Goal: Task Accomplishment & Management: Manage account settings

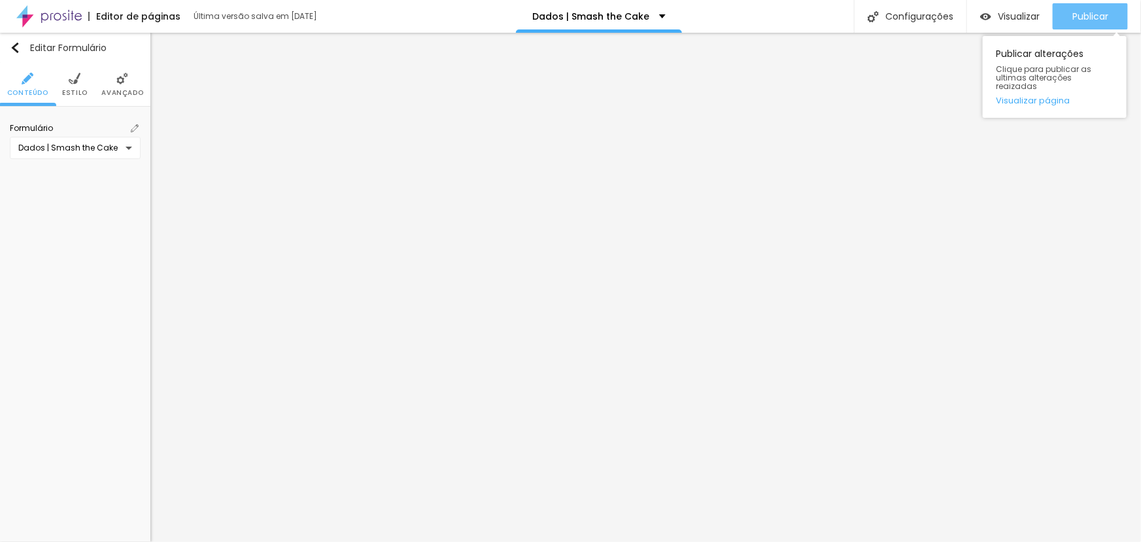
click at [1080, 5] on div "Publicar" at bounding box center [1091, 16] width 36 height 26
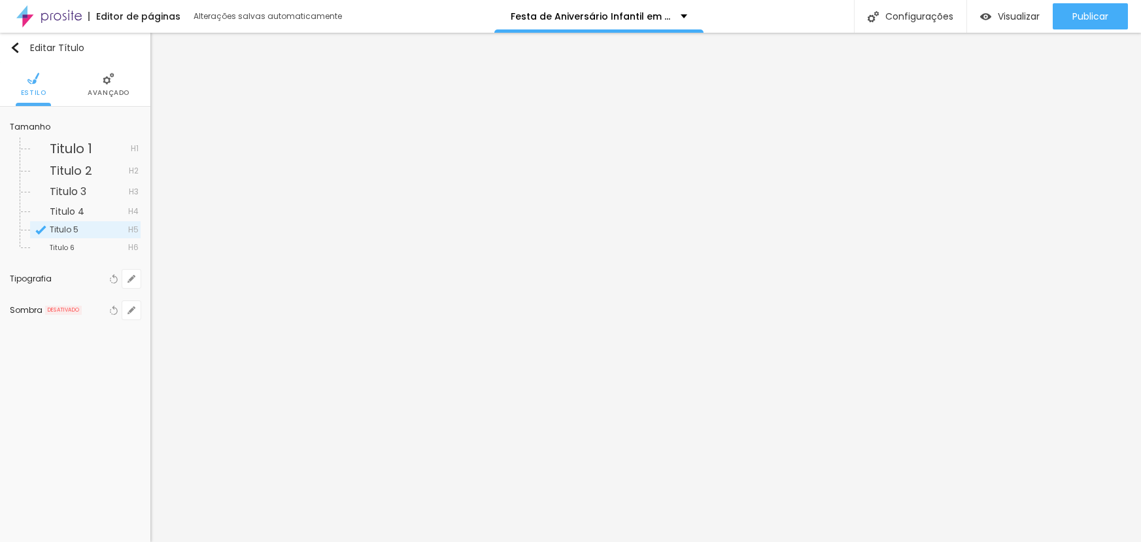
click at [1097, 18] on span "Publicar" at bounding box center [1091, 16] width 36 height 10
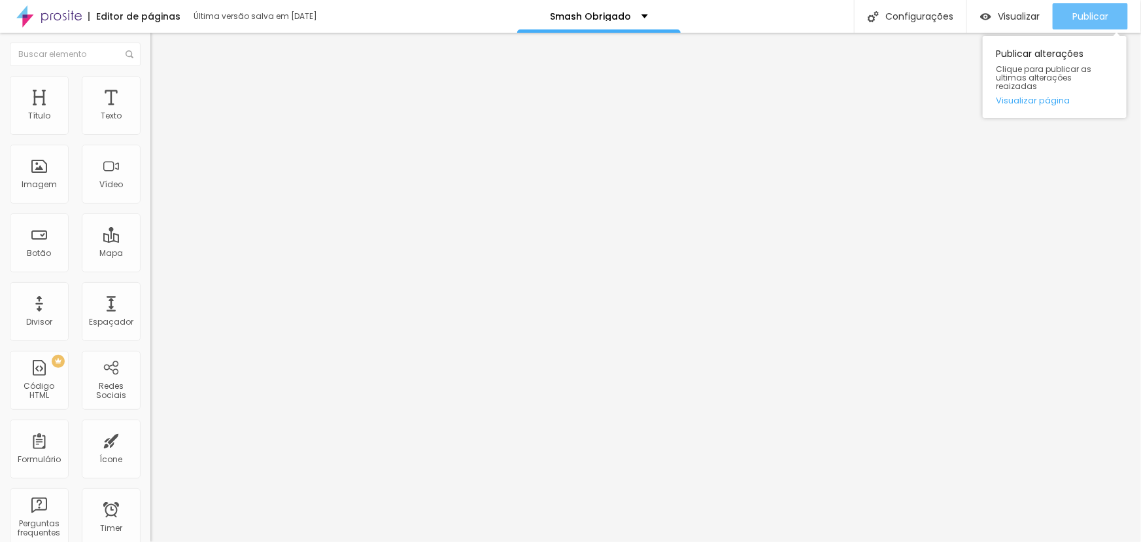
click at [1081, 15] on span "Publicar" at bounding box center [1091, 16] width 36 height 10
click at [1092, 12] on span "Publicar" at bounding box center [1091, 16] width 36 height 10
click at [1084, 11] on span "Publicar" at bounding box center [1091, 16] width 36 height 10
click at [1092, 9] on div "Publicar" at bounding box center [1091, 16] width 36 height 26
click at [1067, 9] on button "Publicar" at bounding box center [1090, 16] width 75 height 26
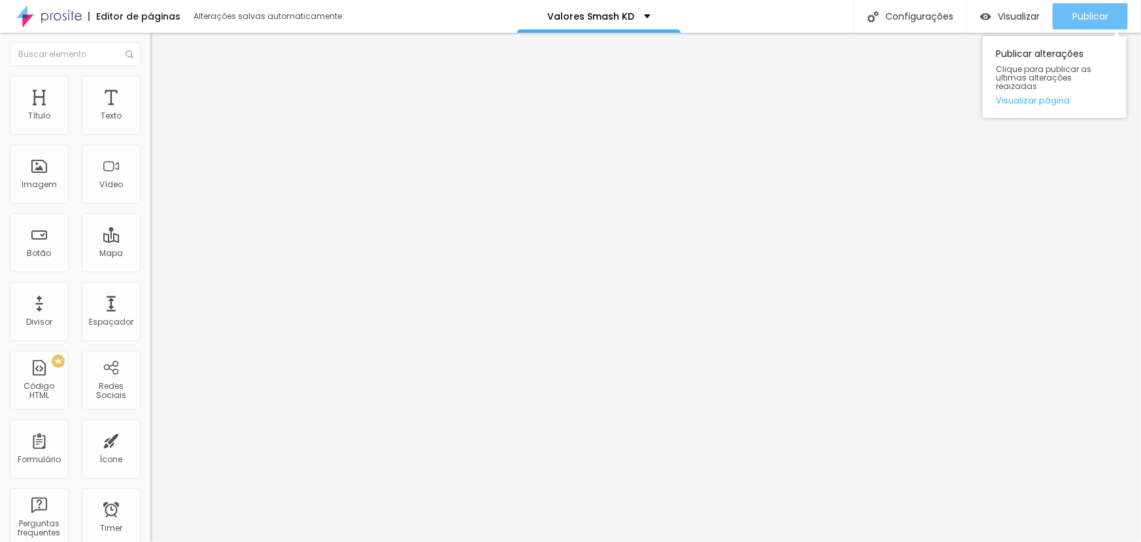
click at [1097, 16] on span "Publicar" at bounding box center [1091, 16] width 36 height 10
click at [1097, 22] on div "Publicar" at bounding box center [1091, 16] width 36 height 26
click at [1084, 3] on div "Publicar" at bounding box center [1091, 16] width 36 height 26
click at [1092, 11] on span "Publicar" at bounding box center [1091, 16] width 36 height 10
click at [1099, 18] on span "Publicar" at bounding box center [1091, 16] width 36 height 10
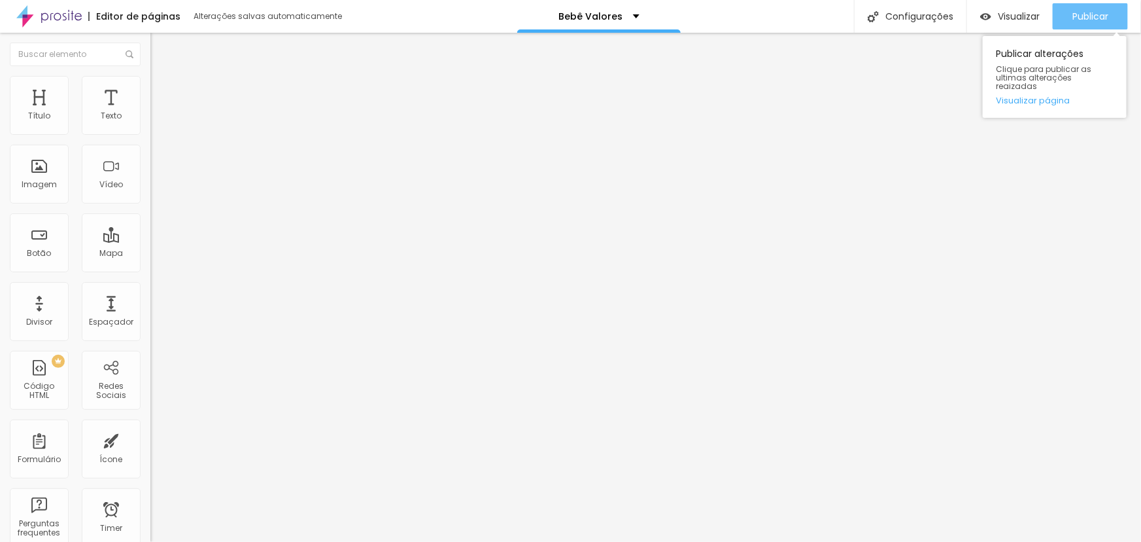
click at [1086, 13] on span "Publicar" at bounding box center [1091, 16] width 36 height 10
click at [1095, 13] on span "Publicar" at bounding box center [1091, 16] width 36 height 10
click at [1092, 7] on div "Publicar" at bounding box center [1091, 16] width 36 height 26
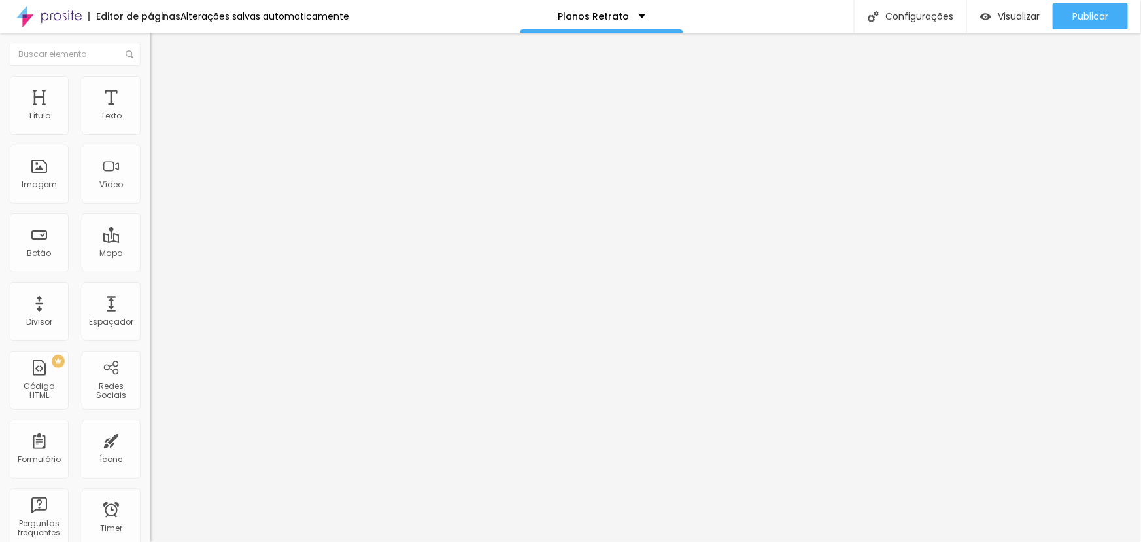
type input "27"
type input "26"
type input "25"
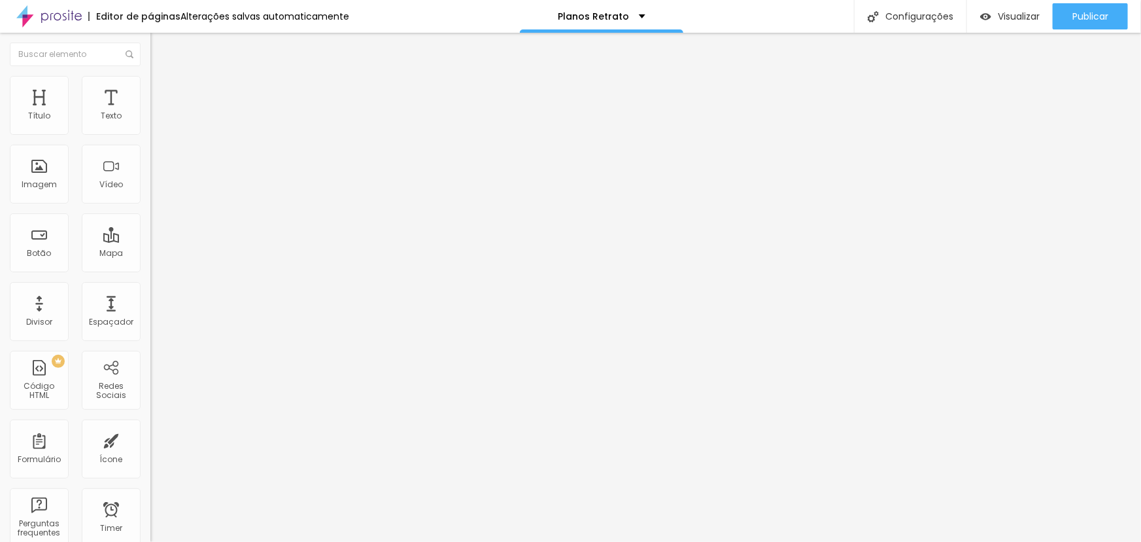
type input "25"
type input "24"
type input "25"
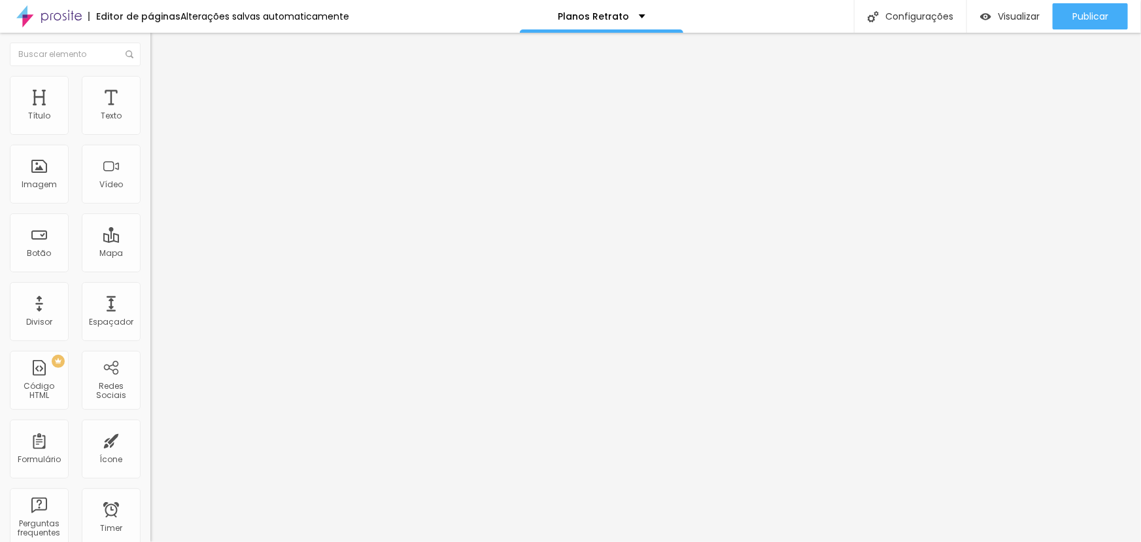
drag, startPoint x: 96, startPoint y: 128, endPoint x: 86, endPoint y: 128, distance: 10.5
click at [150, 241] on input "range" at bounding box center [192, 246] width 84 height 10
type input "24"
type input "23"
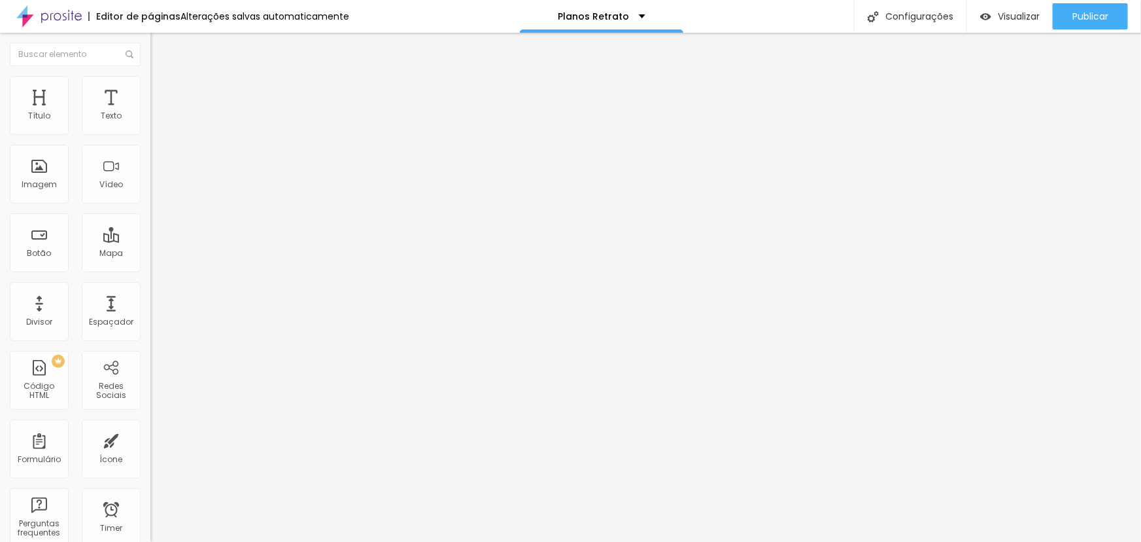
type input "23"
type input "22"
type input "21"
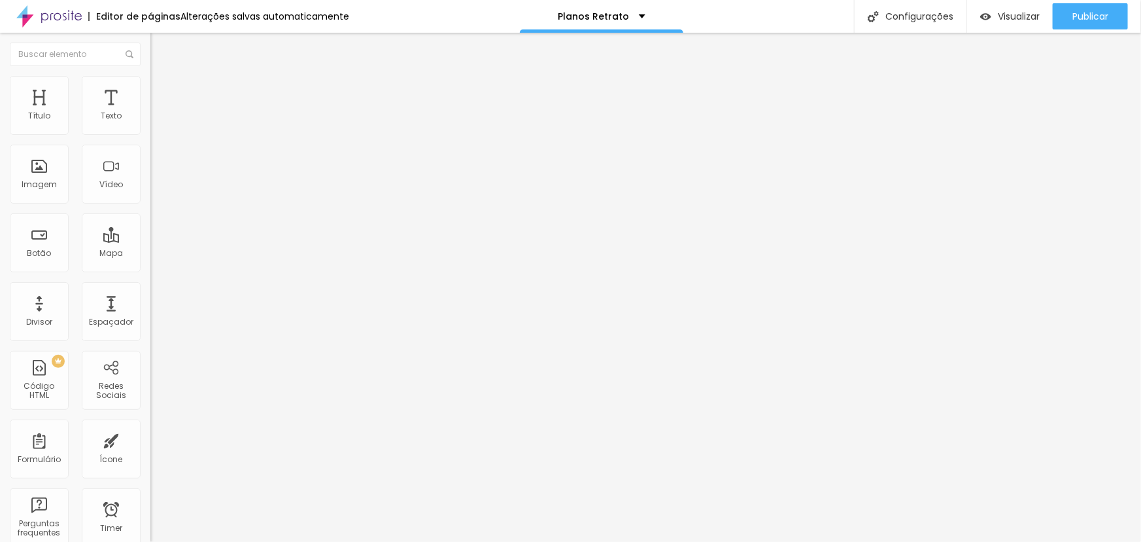
type input "20"
drag, startPoint x: 85, startPoint y: 130, endPoint x: 130, endPoint y: 158, distance: 53.2
type input "20"
click at [150, 241] on input "range" at bounding box center [192, 246] width 84 height 10
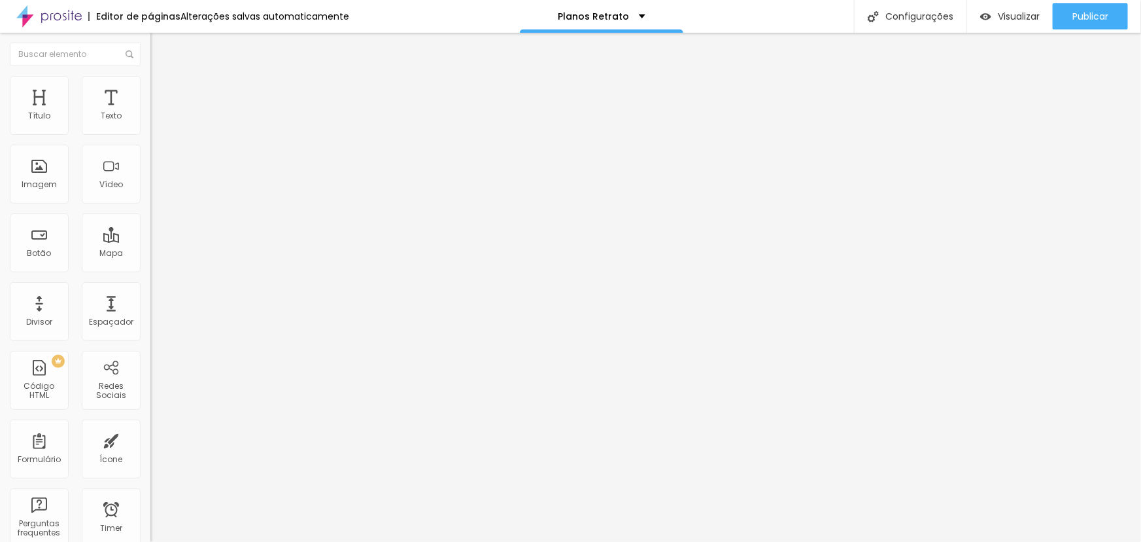
click at [150, 252] on input "28" at bounding box center [174, 259] width 49 height 14
type input "20"
drag, startPoint x: 131, startPoint y: 125, endPoint x: 139, endPoint y: 125, distance: 7.8
click at [150, 125] on div "28 Tamanho do texto" at bounding box center [225, 181] width 150 height 185
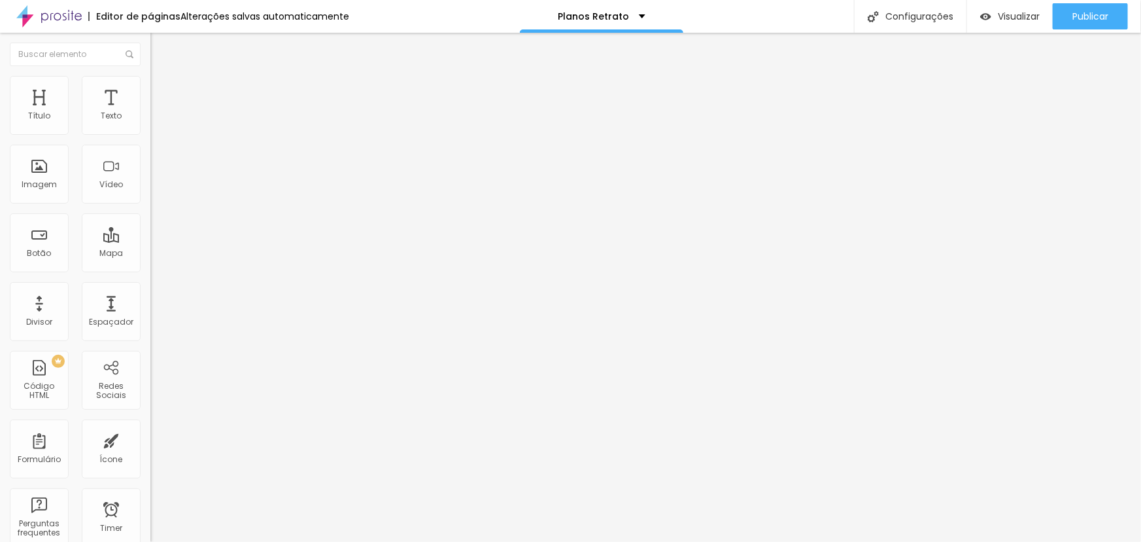
type input "20"
drag, startPoint x: 131, startPoint y: 128, endPoint x: 120, endPoint y: 116, distance: 16.2
click at [150, 252] on input "28" at bounding box center [174, 259] width 49 height 14
type input "20"
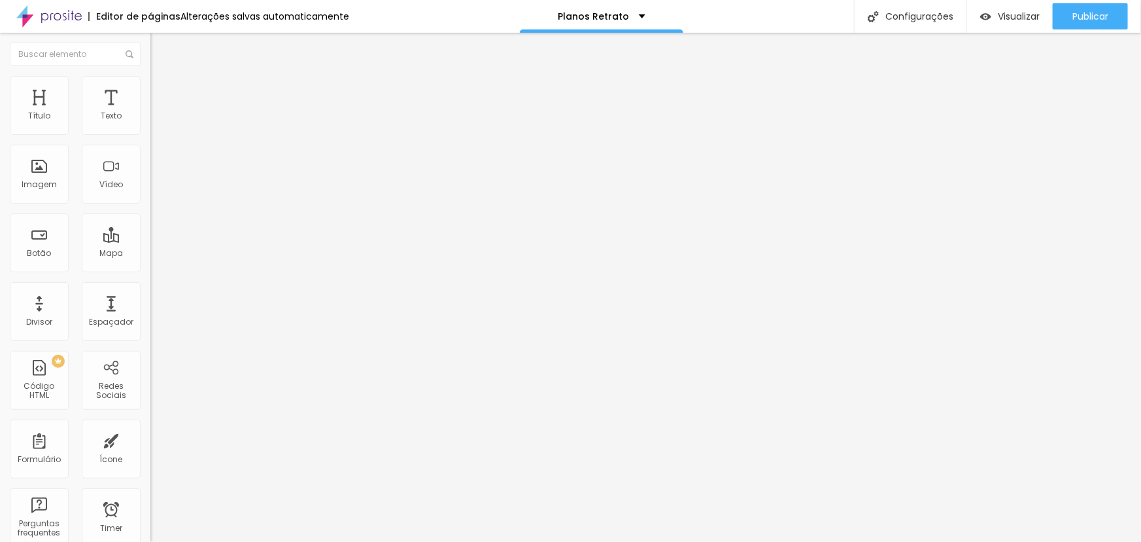
type input "20"
drag, startPoint x: 132, startPoint y: 129, endPoint x: 142, endPoint y: 130, distance: 9.9
click at [150, 131] on div "28 Tamanho do texto" at bounding box center [225, 181] width 150 height 185
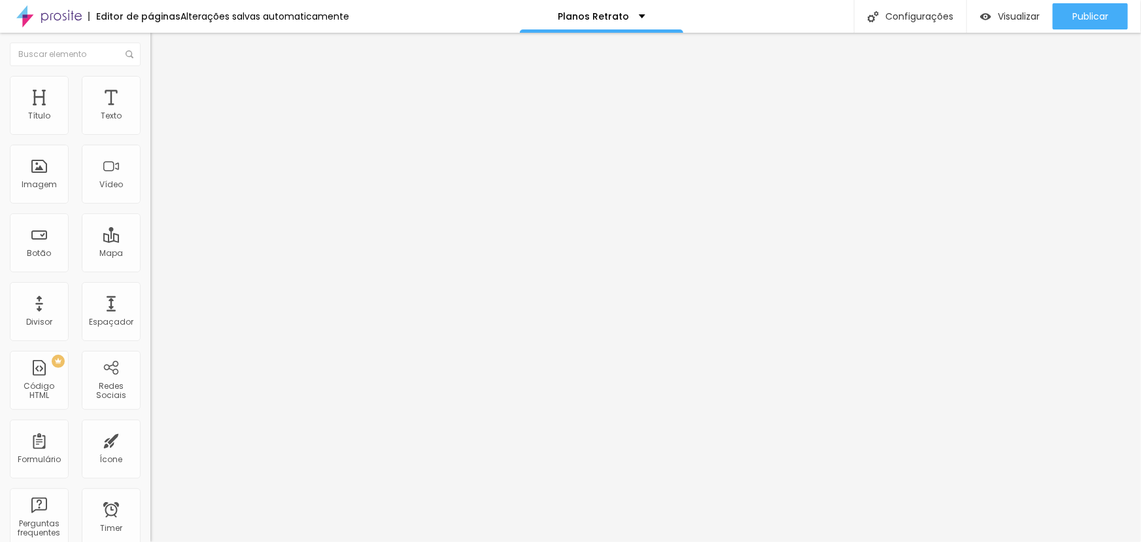
type input "20"
drag, startPoint x: 131, startPoint y: 126, endPoint x: 142, endPoint y: 125, distance: 10.5
click at [150, 125] on div "28 Tamanho do texto" at bounding box center [225, 181] width 150 height 185
type input "20"
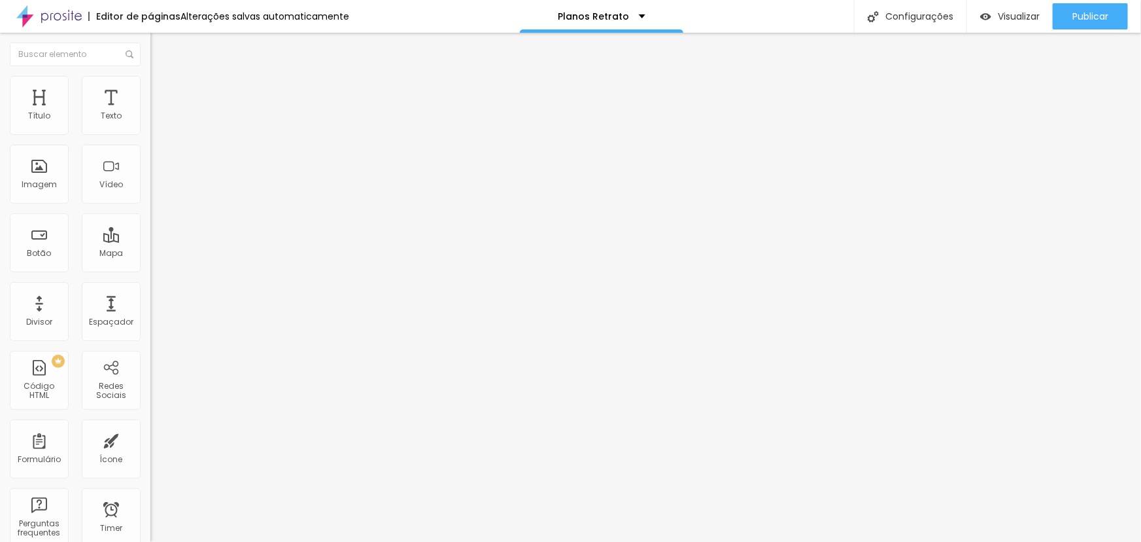
type input "20"
drag, startPoint x: 132, startPoint y: 125, endPoint x: 115, endPoint y: 113, distance: 20.7
click at [150, 252] on div "28" at bounding box center [225, 259] width 150 height 14
type input "20"
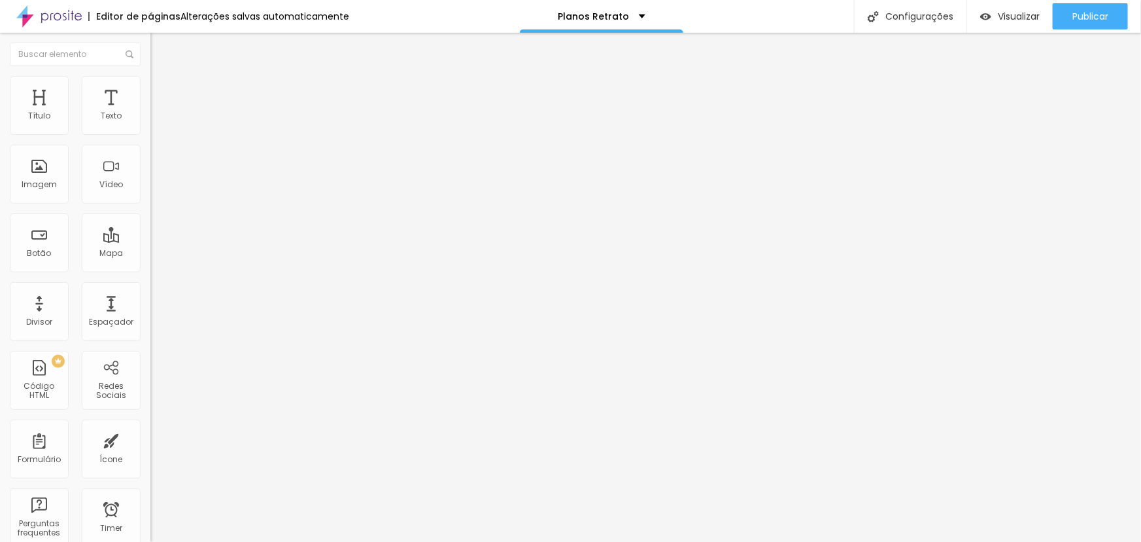
drag, startPoint x: 129, startPoint y: 274, endPoint x: 137, endPoint y: 274, distance: 8.5
click at [150, 324] on input "70" at bounding box center [178, 331] width 56 height 14
type input "14"
type input "6"
type input "60"
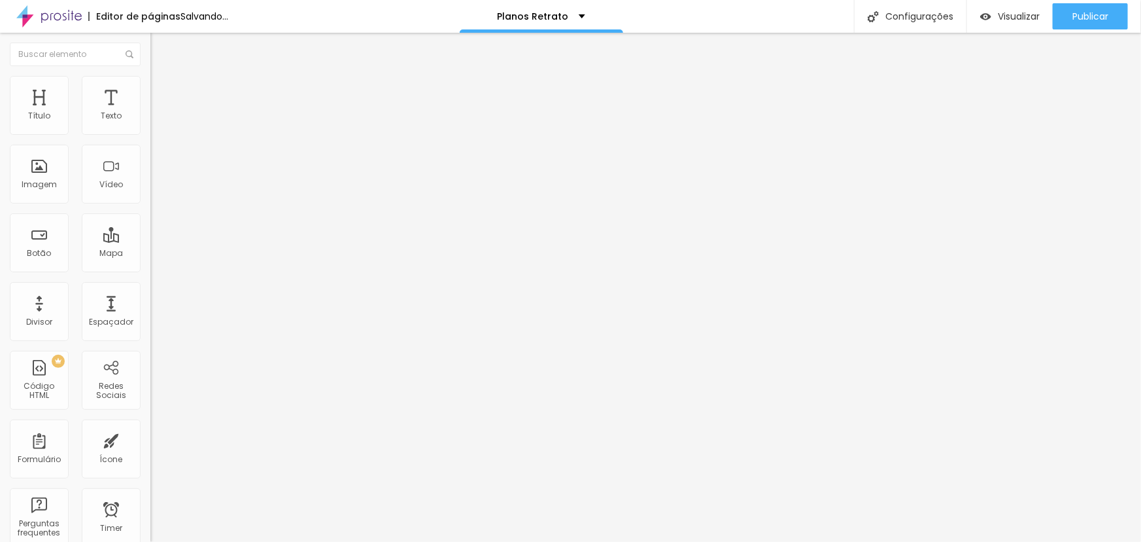
type input "60"
drag, startPoint x: 124, startPoint y: 275, endPoint x: 133, endPoint y: 272, distance: 8.9
click at [150, 324] on input "70" at bounding box center [178, 331] width 56 height 14
type input "14"
type input "6"
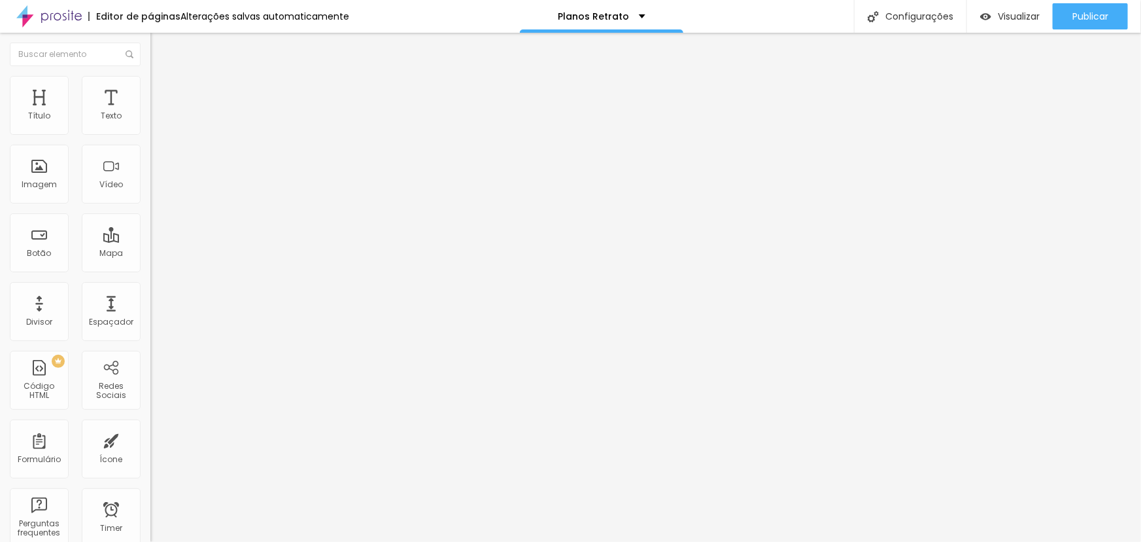
type input "60"
type input "14"
type input "5"
type input "50"
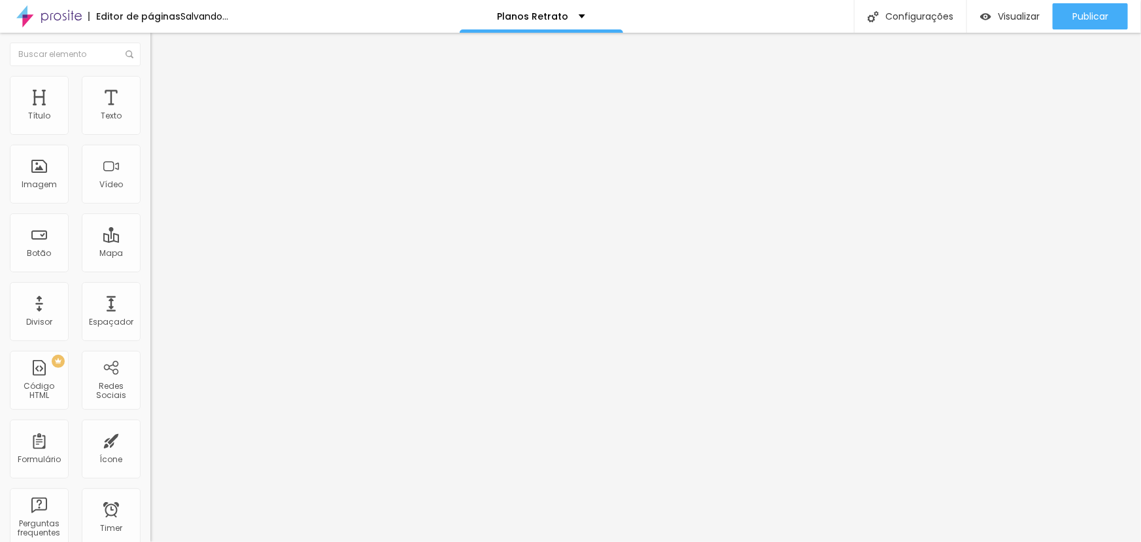
type input "50"
drag, startPoint x: 126, startPoint y: 275, endPoint x: 141, endPoint y: 263, distance: 19.5
click at [150, 271] on div "70 Tamanho do texto" at bounding box center [225, 252] width 150 height 185
type input "14"
type input "5"
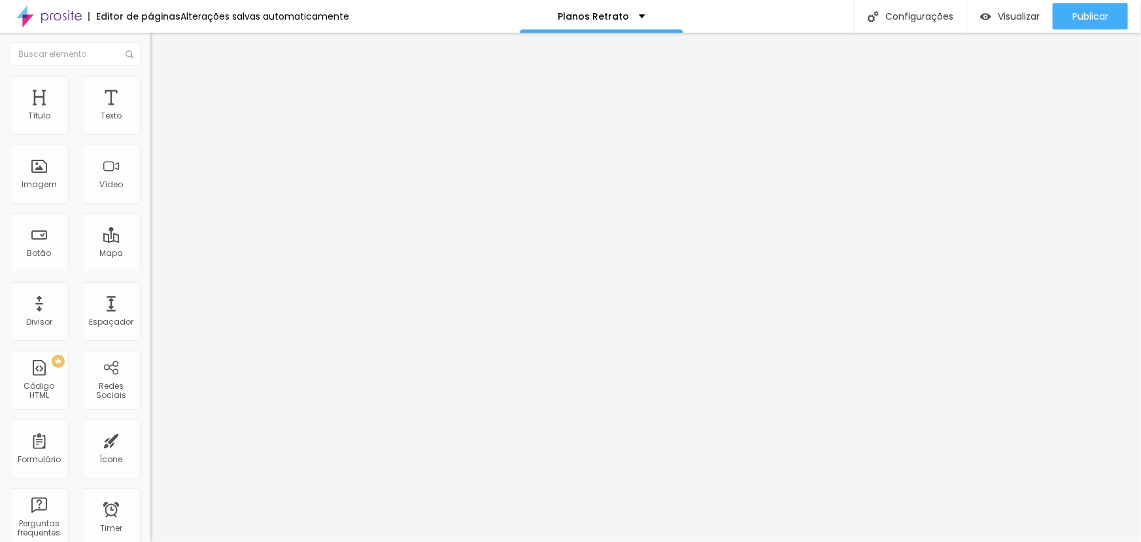
type input "50"
type input "14"
type input "5"
type input "50"
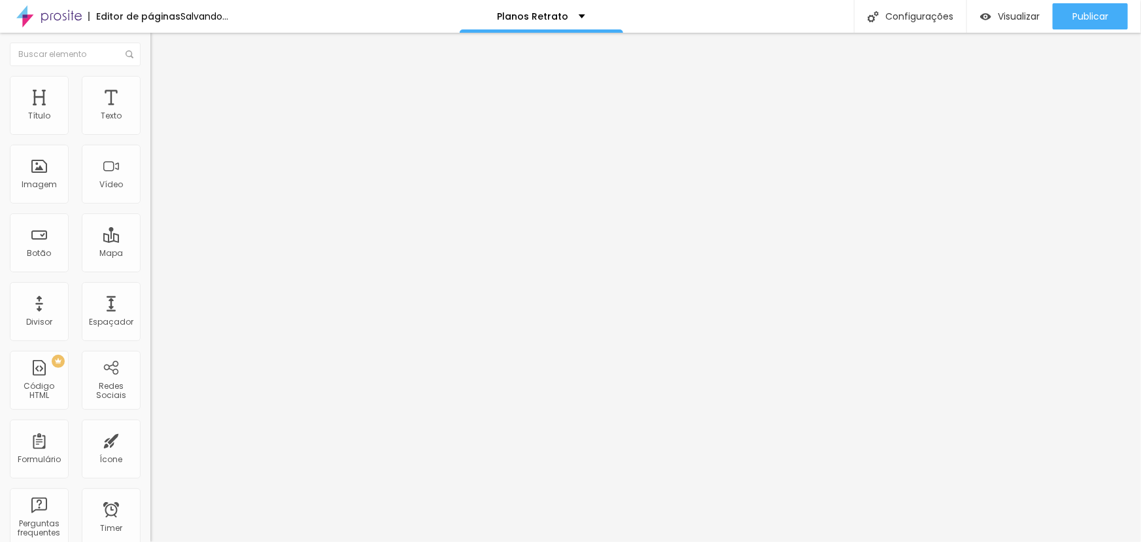
type input "50"
type input "14"
type input "5"
type input "50"
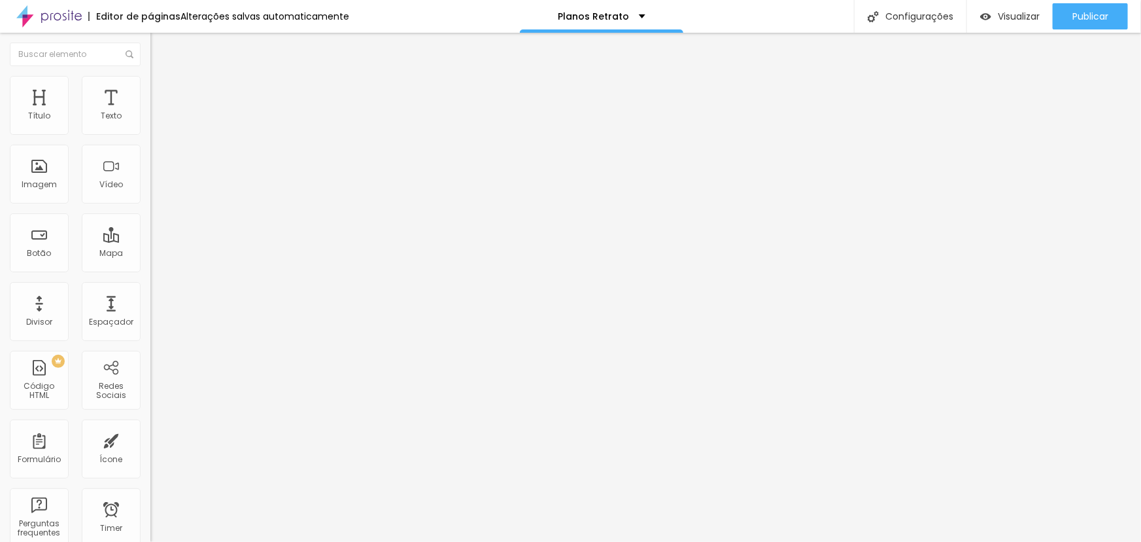
type input "14"
type input "5"
type input "50"
drag, startPoint x: 124, startPoint y: 271, endPoint x: 138, endPoint y: 270, distance: 13.8
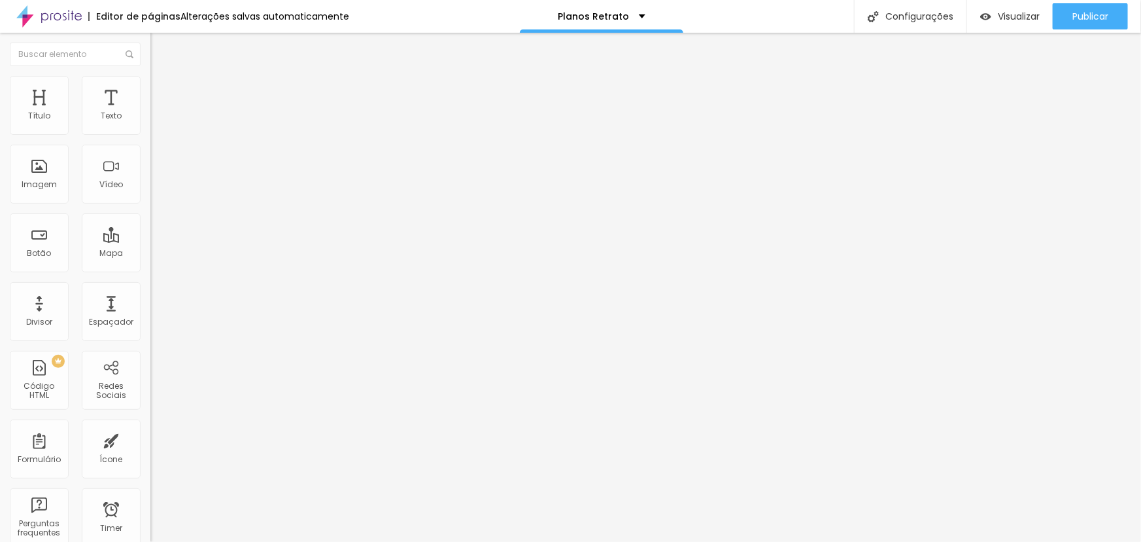
click at [150, 324] on input "70" at bounding box center [178, 331] width 56 height 14
type input "14"
type input "5"
type input "50"
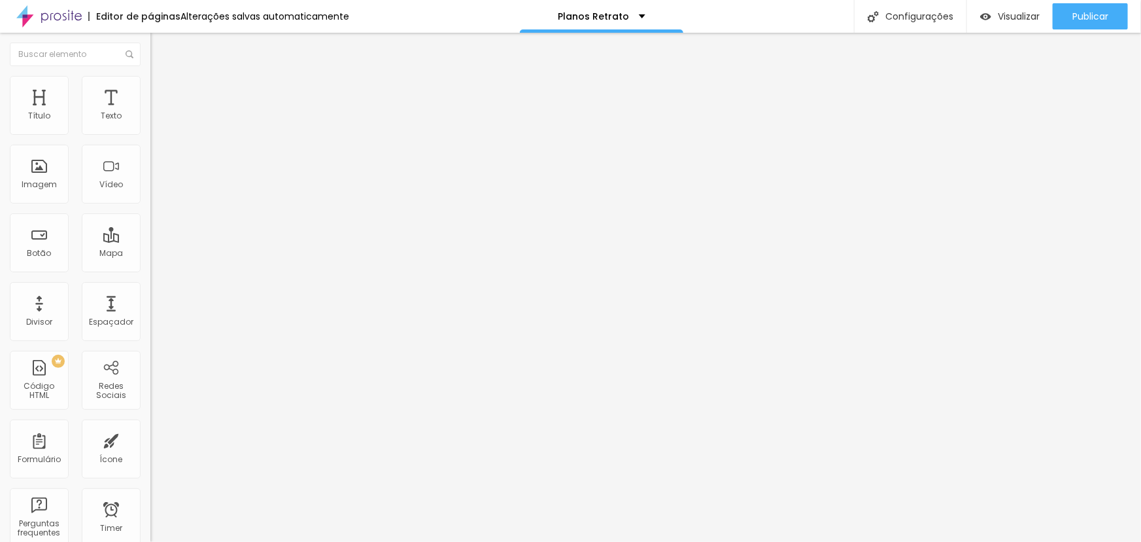
drag, startPoint x: 126, startPoint y: 275, endPoint x: 145, endPoint y: 269, distance: 19.7
click at [150, 270] on div "Tamanho Titulo 1 H1 Titulo 2 H2 Titulo 3 H3 Titulo 4 H4 Titulo 5 H5 Titulo 6 H6…" at bounding box center [225, 495] width 150 height 812
type input "14"
type input "5"
type input "50"
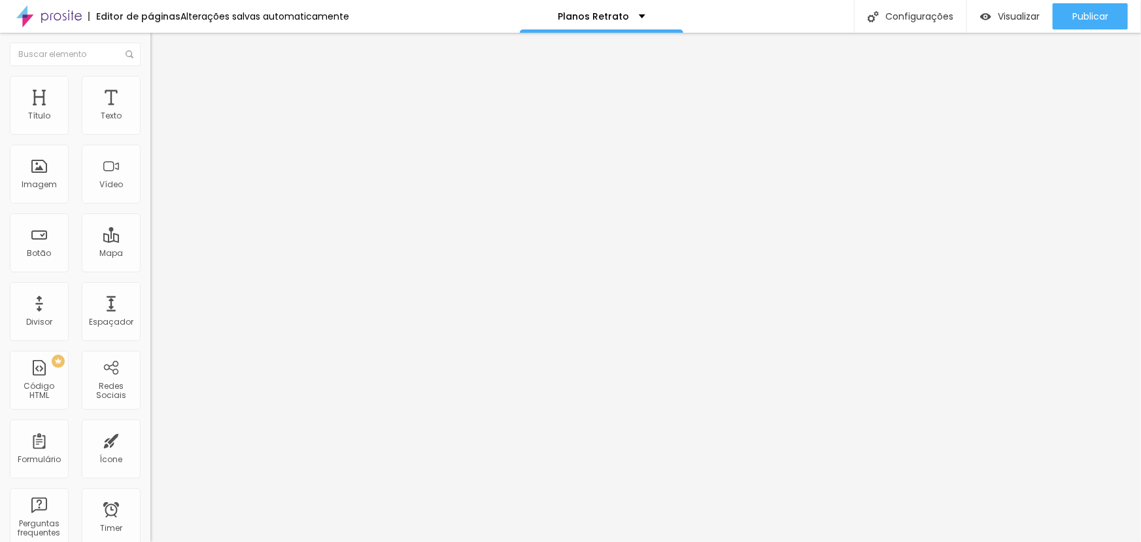
type input "50"
drag, startPoint x: 127, startPoint y: 272, endPoint x: 144, endPoint y: 267, distance: 17.6
click at [150, 267] on div "60 Tamanho do texto" at bounding box center [225, 252] width 150 height 185
type input "14"
type input "5"
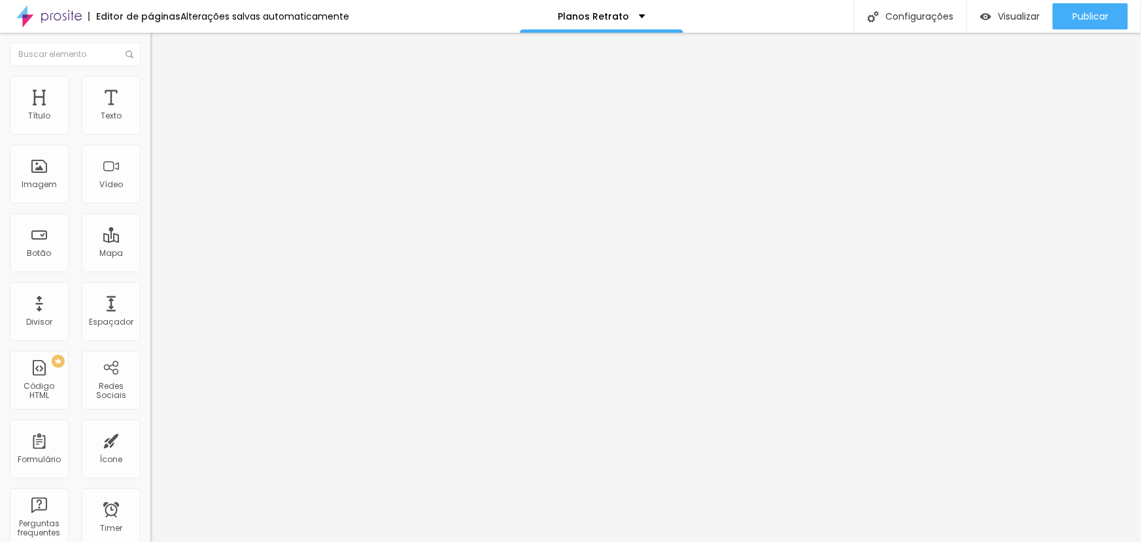
type input "50"
click at [1099, 11] on span "Publicar" at bounding box center [1091, 16] width 36 height 10
click at [1086, 14] on span "Publicar" at bounding box center [1091, 16] width 36 height 10
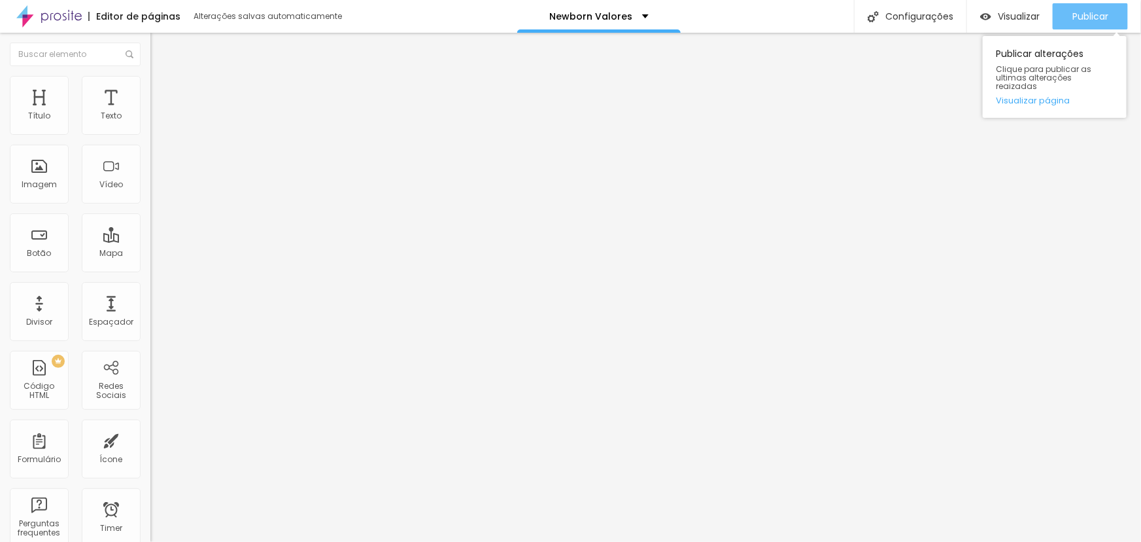
click at [1104, 22] on span "Publicar" at bounding box center [1091, 16] width 36 height 10
click at [1095, 12] on span "Publicar" at bounding box center [1091, 16] width 36 height 10
click at [1095, 20] on span "Publicar" at bounding box center [1091, 16] width 36 height 10
click at [1092, 11] on span "Publicar" at bounding box center [1091, 16] width 36 height 10
click at [1084, 12] on span "Publicar" at bounding box center [1091, 16] width 36 height 10
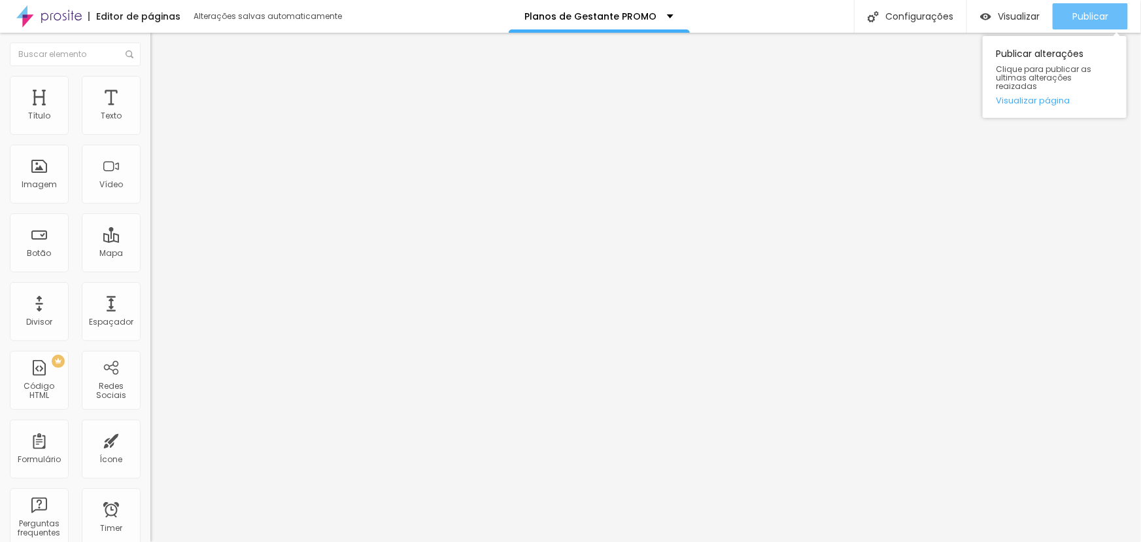
click at [1094, 19] on span "Publicar" at bounding box center [1091, 16] width 36 height 10
click at [1079, 14] on span "Publicar" at bounding box center [1091, 16] width 36 height 10
click at [1093, 20] on span "Publicar" at bounding box center [1091, 16] width 36 height 10
click at [1084, 17] on span "Publicar" at bounding box center [1091, 16] width 36 height 10
